Goal: Information Seeking & Learning: Learn about a topic

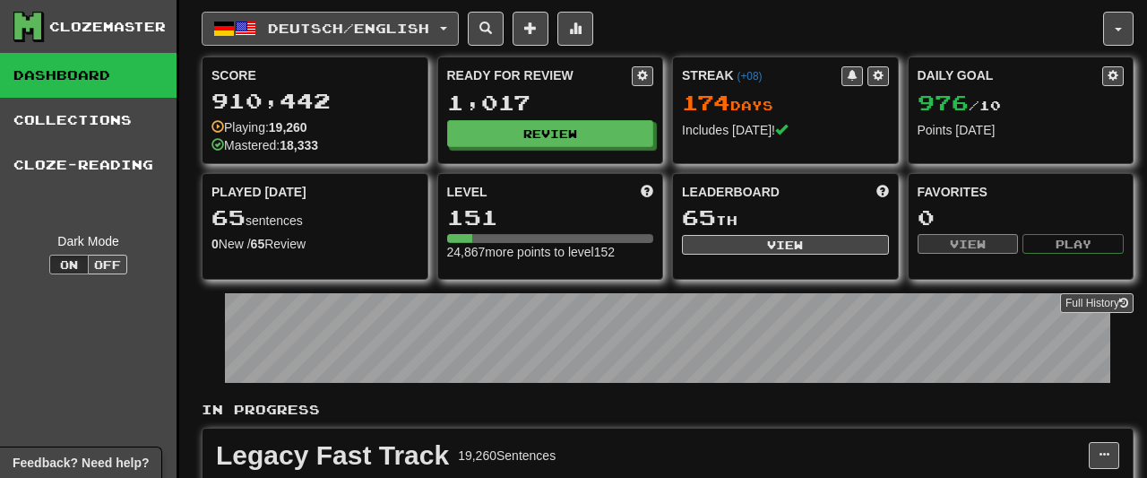
click at [382, 16] on button "Deutsch / English" at bounding box center [330, 29] width 257 height 34
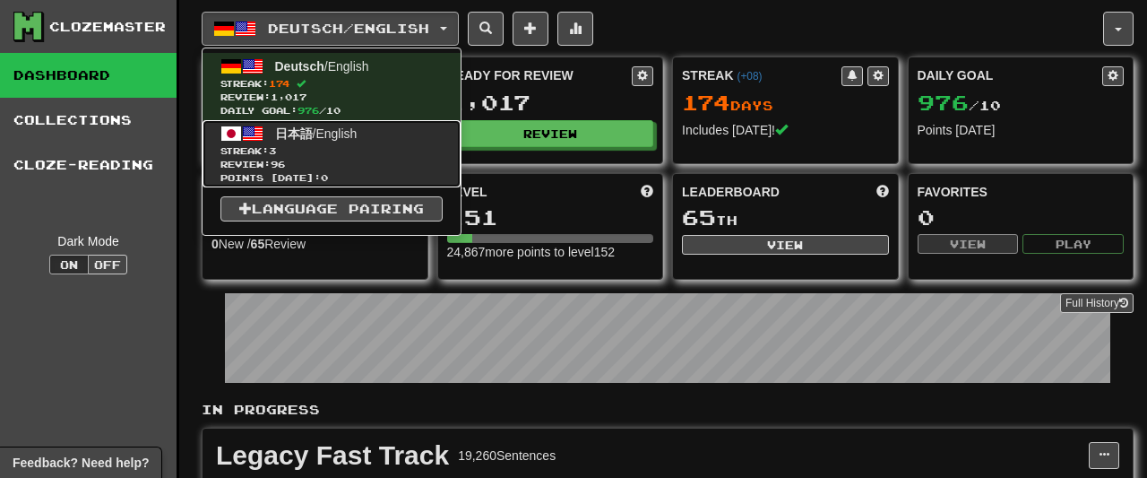
click at [325, 151] on span "Streak: 3" at bounding box center [331, 150] width 222 height 13
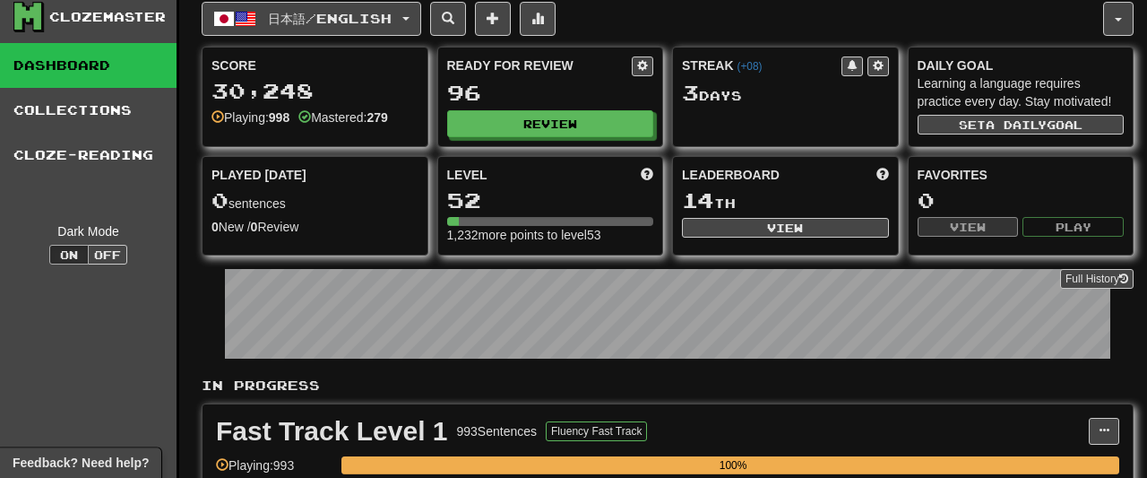
scroll to position [12, 0]
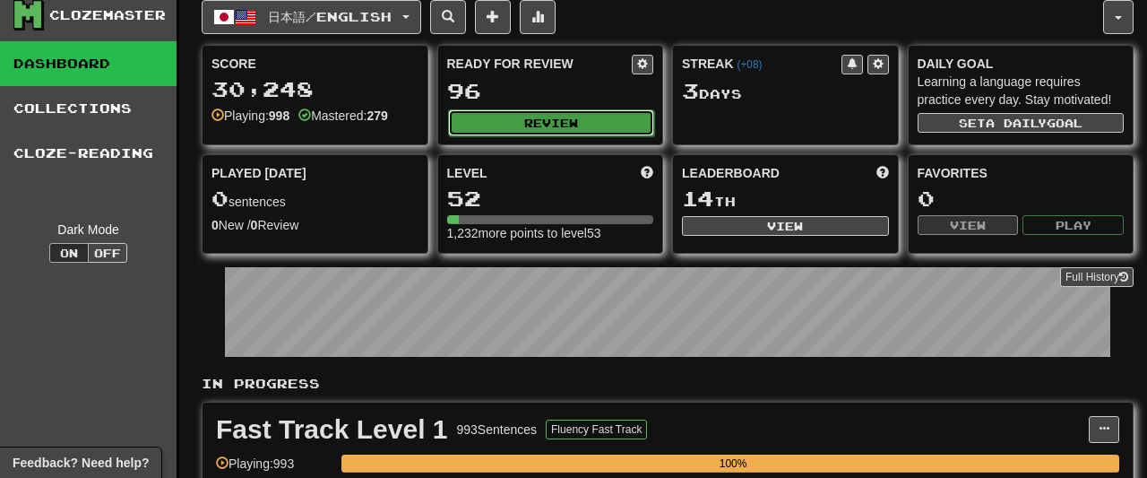
click at [479, 119] on button "Review" at bounding box center [551, 122] width 207 height 27
select select "**"
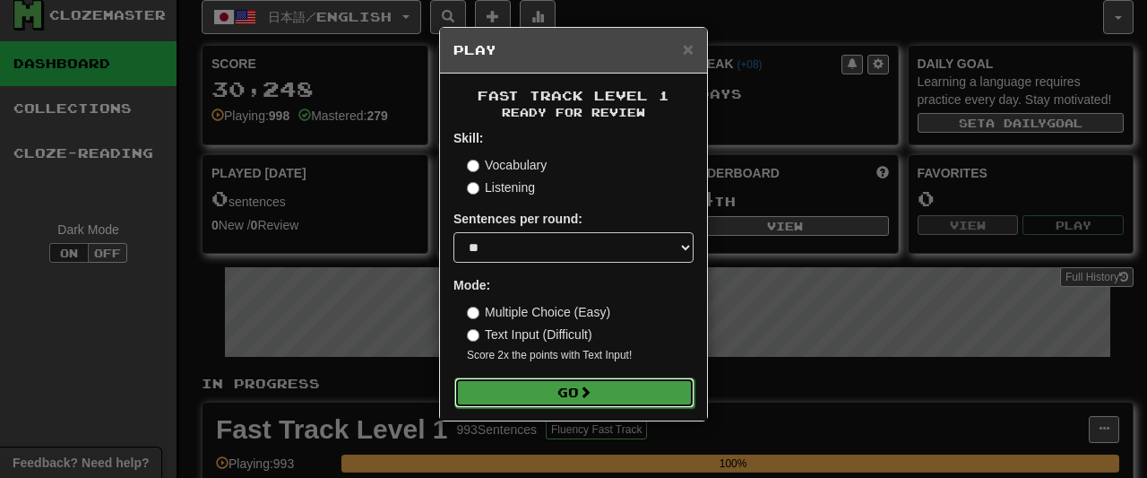
click at [562, 384] on button "Go" at bounding box center [574, 392] width 240 height 30
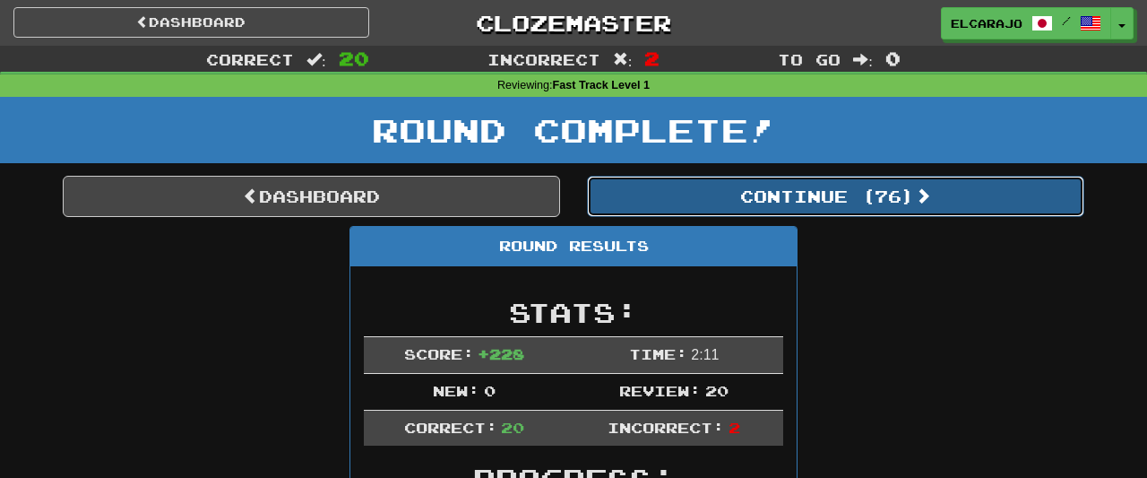
click at [873, 199] on button "Continue ( 76 )" at bounding box center [835, 196] width 497 height 41
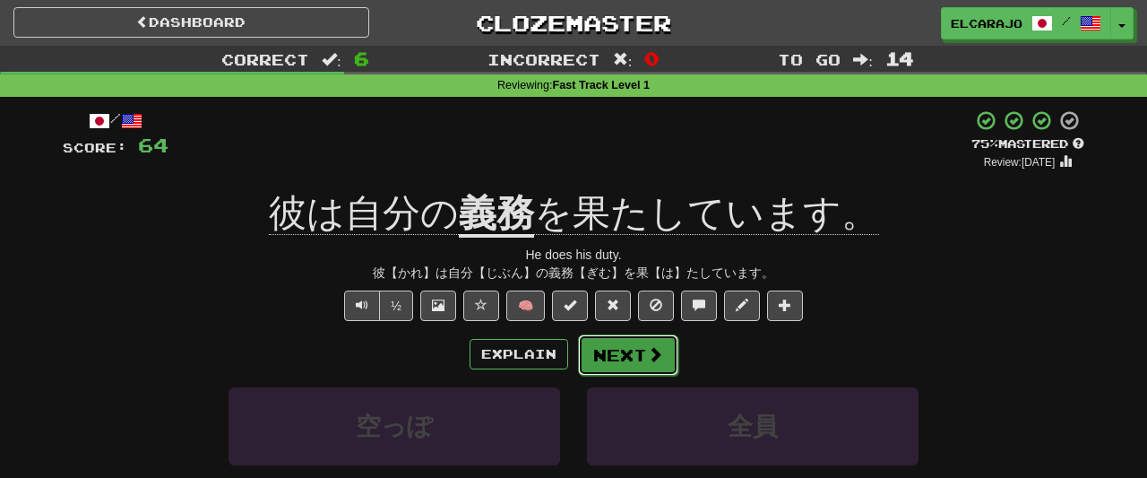
click at [667, 352] on button "Next" at bounding box center [628, 354] width 100 height 41
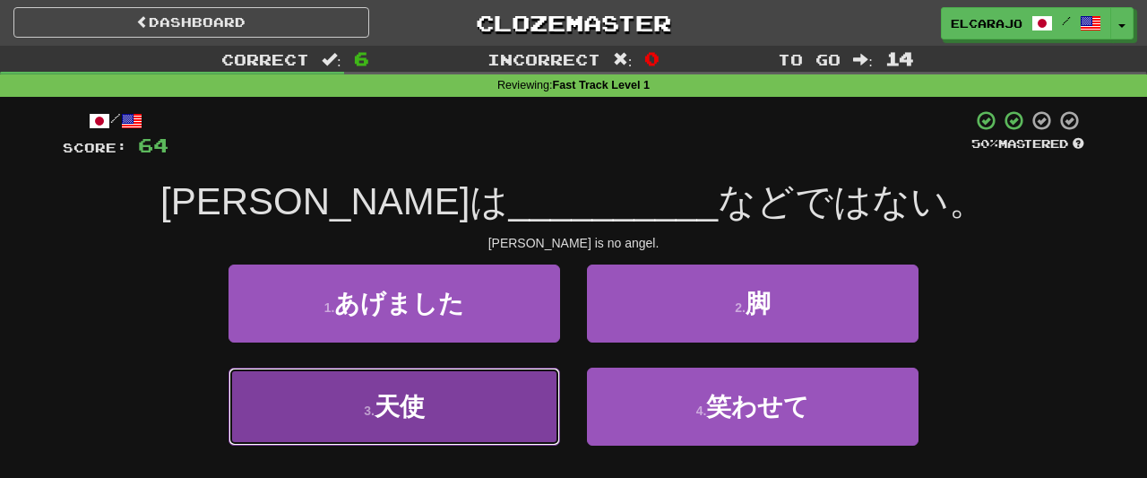
click at [510, 384] on button "3 . 天使" at bounding box center [394, 406] width 332 height 78
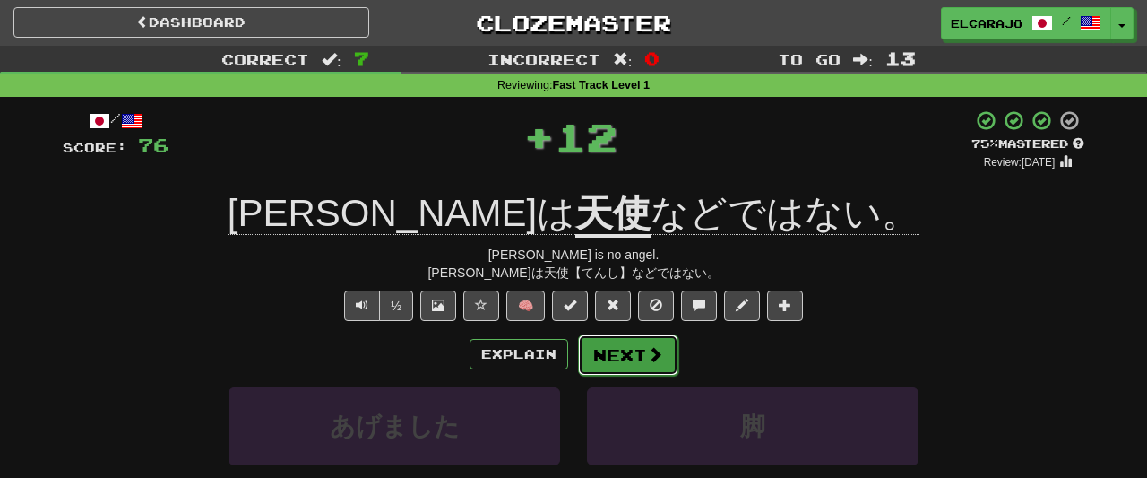
click at [634, 359] on button "Next" at bounding box center [628, 354] width 100 height 41
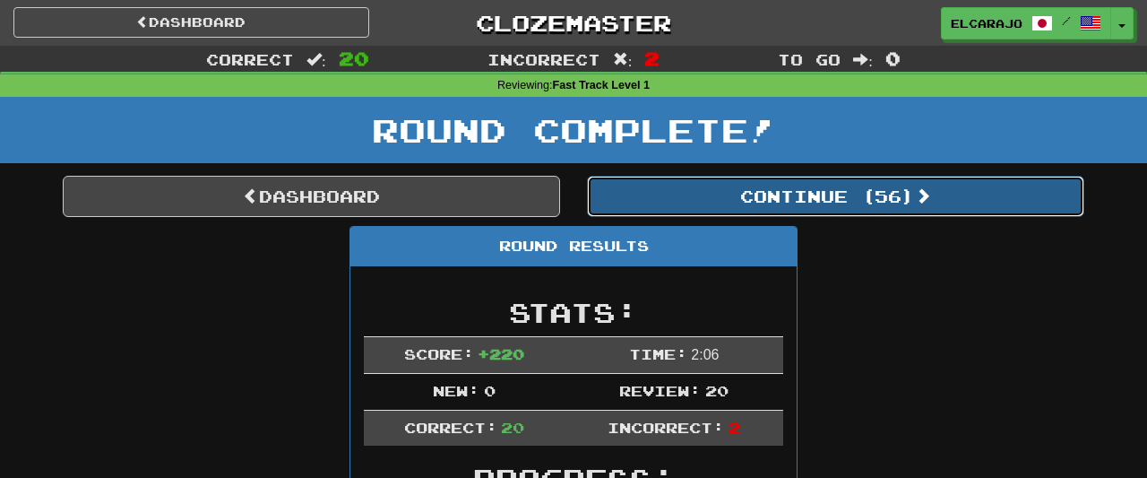
click at [847, 200] on button "Continue ( 56 )" at bounding box center [835, 196] width 497 height 41
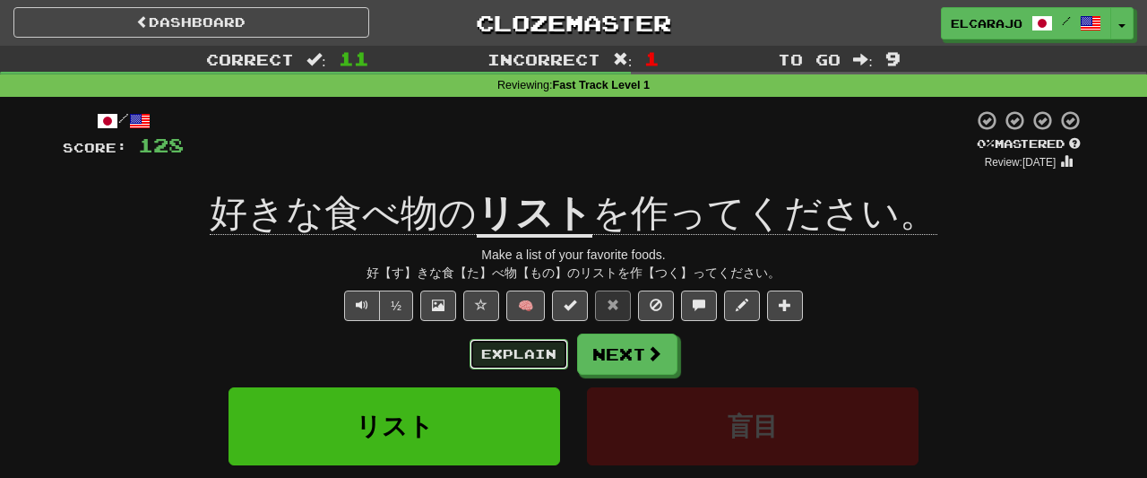
click at [506, 352] on button "Explain" at bounding box center [519, 354] width 99 height 30
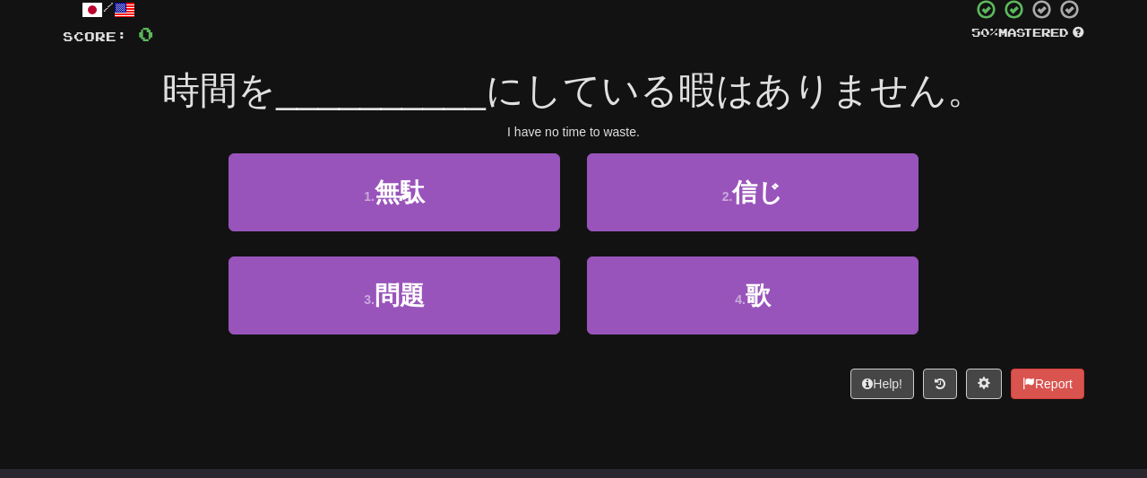
scroll to position [72, 0]
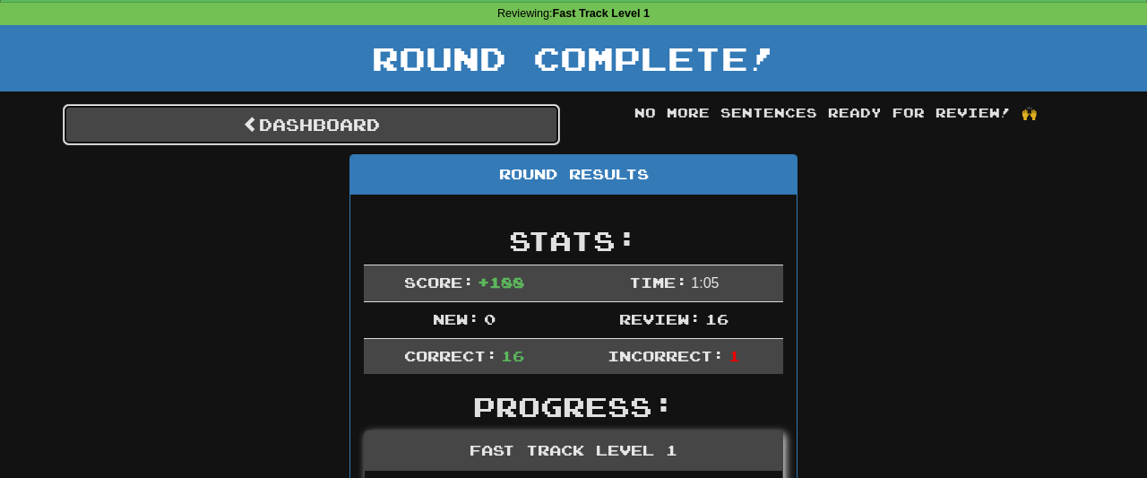
click at [474, 126] on link "Dashboard" at bounding box center [311, 124] width 497 height 41
